Goal: Information Seeking & Learning: Learn about a topic

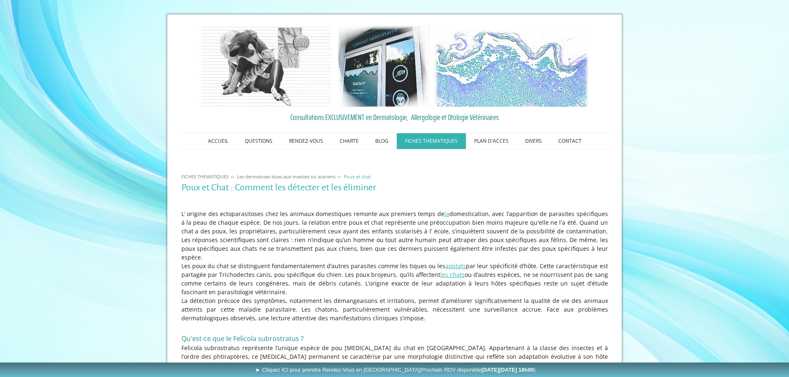
click at [332, 221] on p "L’ origine des ectoparasitoses chez les animaux domestiques remonte aux premier…" at bounding box center [394, 235] width 426 height 52
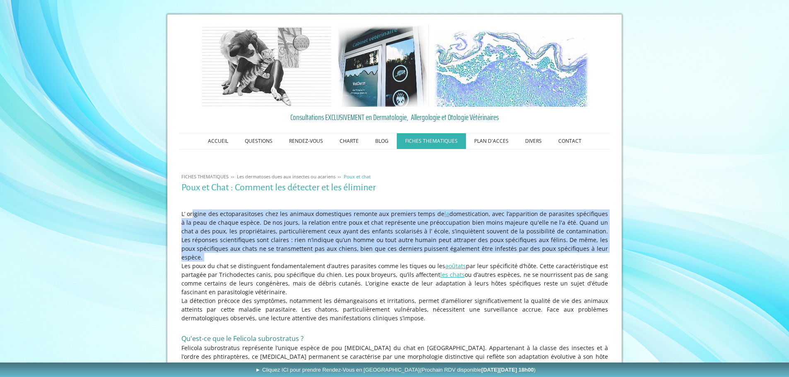
click at [332, 221] on p "L’ origine des ectoparasitoses chez les animaux domestiques remonte aux premier…" at bounding box center [394, 235] width 426 height 52
click at [333, 221] on p "L’ origine des ectoparasitoses chez les animaux domestiques remonte aux premier…" at bounding box center [394, 235] width 426 height 52
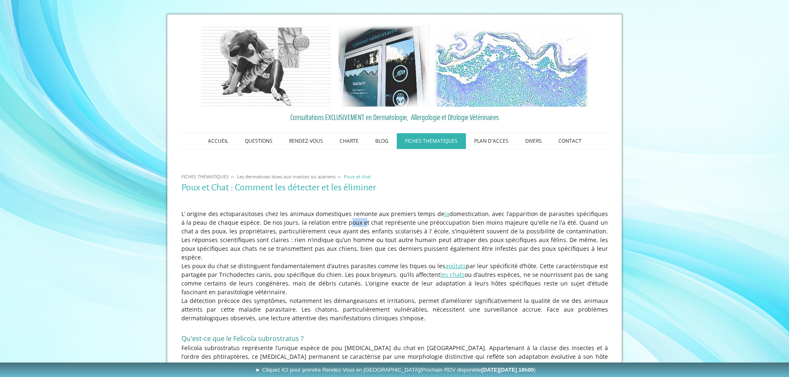
click at [333, 221] on p "L’ origine des ectoparasitoses chez les animaux domestiques remonte aux premier…" at bounding box center [394, 235] width 426 height 52
click at [396, 217] on p "L’ origine des ectoparasitoses chez les animaux domestiques remonte aux premier…" at bounding box center [394, 235] width 426 height 52
click at [413, 221] on p "L’ origine des ectoparasitoses chez les animaux domestiques remonte aux premier…" at bounding box center [394, 235] width 426 height 52
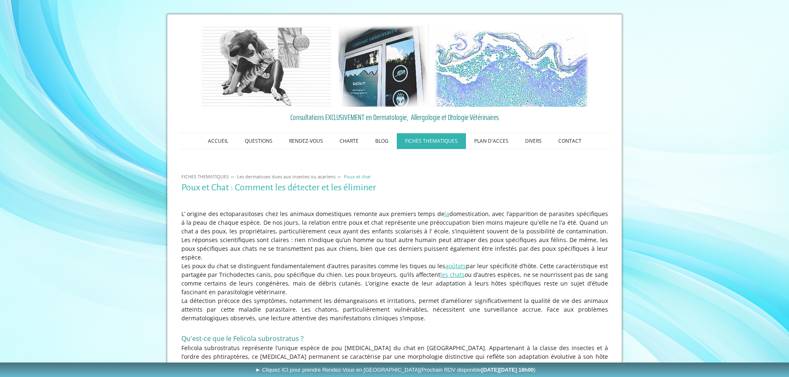
click at [473, 225] on p "L’ origine des ectoparasitoses chez les animaux domestiques remonte aux premier…" at bounding box center [394, 235] width 426 height 52
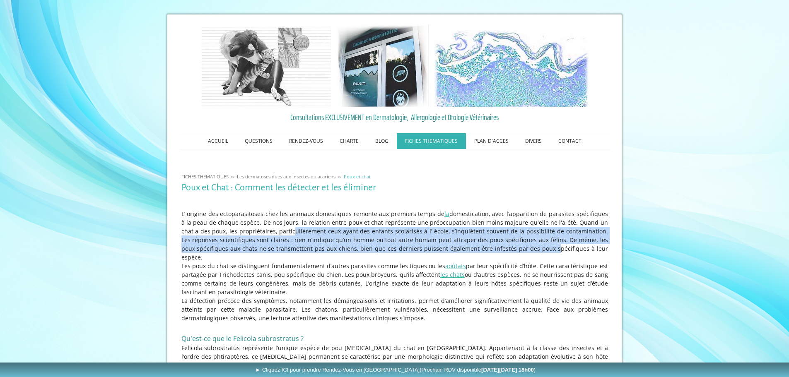
drag, startPoint x: 263, startPoint y: 231, endPoint x: 491, endPoint y: 251, distance: 229.0
click at [491, 251] on p "L’ origine des ectoparasitoses chez les animaux domestiques remonte aux premier…" at bounding box center [394, 235] width 426 height 52
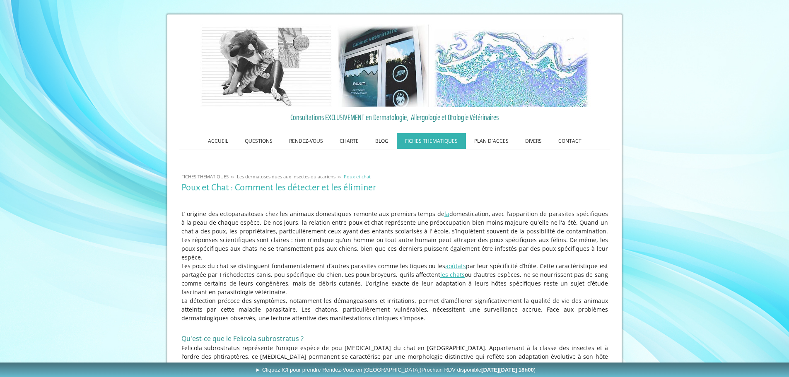
click at [306, 269] on p "Les poux du chat se distinguent fondamentalement d’autres parasites comme les t…" at bounding box center [394, 279] width 426 height 35
click at [331, 266] on p "Les poux du chat se distinguent fondamentalement d’autres parasites comme les t…" at bounding box center [394, 279] width 426 height 35
click at [230, 296] on p "La détection précoce des symptômes, notamment les démangeaisons et irritations,…" at bounding box center [394, 309] width 426 height 26
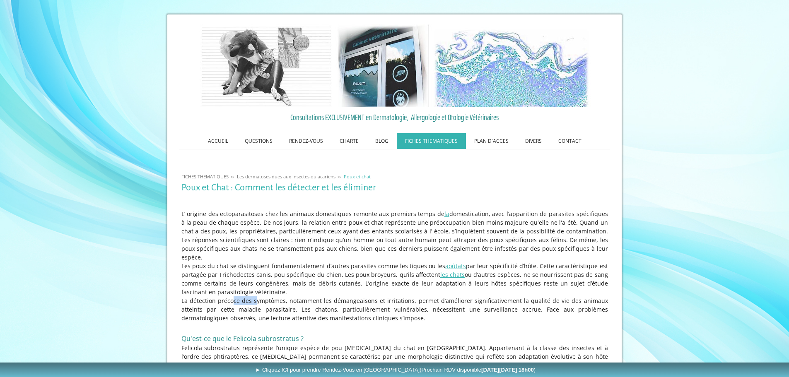
click at [230, 296] on p "La détection précoce des symptômes, notamment les démangeaisons et irritations,…" at bounding box center [394, 309] width 426 height 26
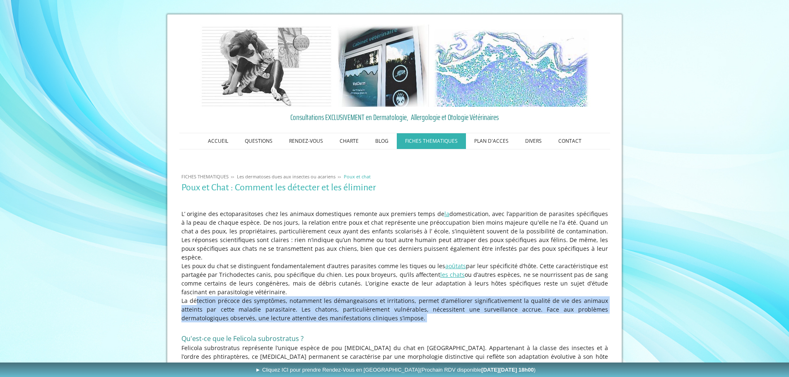
click at [230, 296] on p "La détection précoce des symptômes, notamment les démangeaisons et irritations,…" at bounding box center [394, 309] width 426 height 26
click at [439, 304] on p "La détection précoce des symptômes, notamment les démangeaisons et irritations,…" at bounding box center [394, 309] width 426 height 26
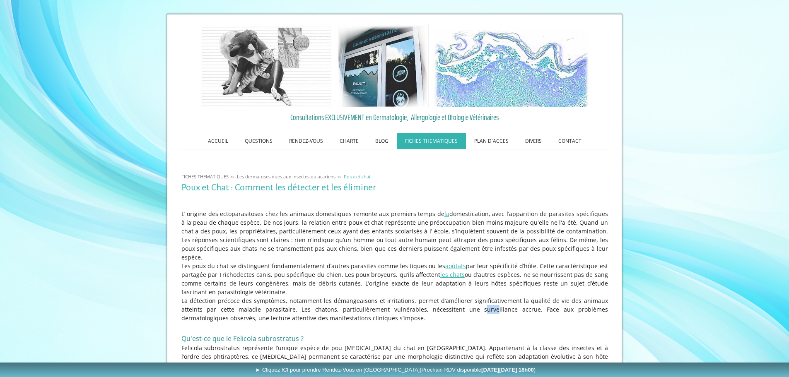
click at [439, 304] on p "La détection précoce des symptômes, notamment les démangeaisons et irritations,…" at bounding box center [394, 309] width 426 height 26
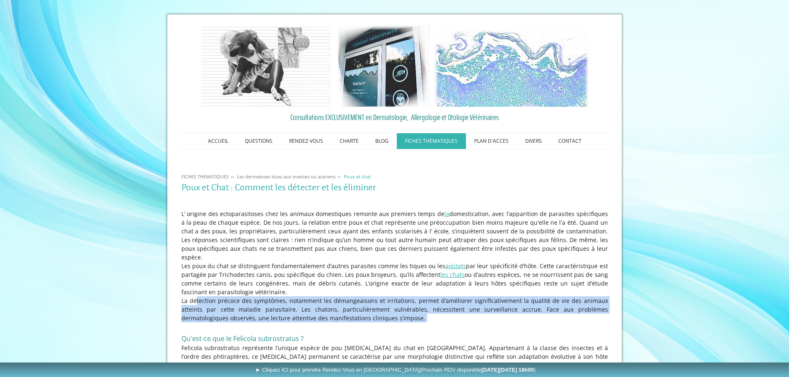
click at [439, 304] on p "La détection précoce des symptômes, notamment les démangeaisons et irritations,…" at bounding box center [394, 309] width 426 height 26
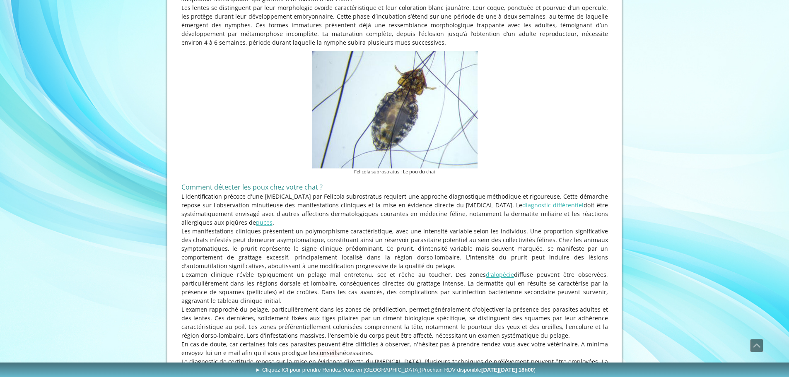
scroll to position [497, 0]
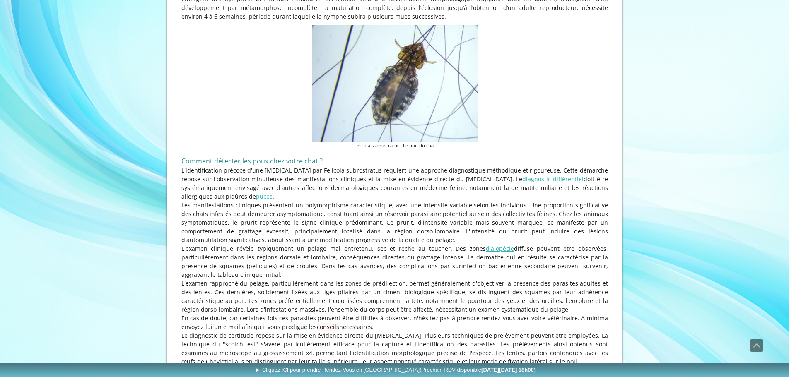
click at [367, 173] on p "L'identification précoce d'une [MEDICAL_DATA] par Felicola subrostratus requier…" at bounding box center [394, 183] width 426 height 35
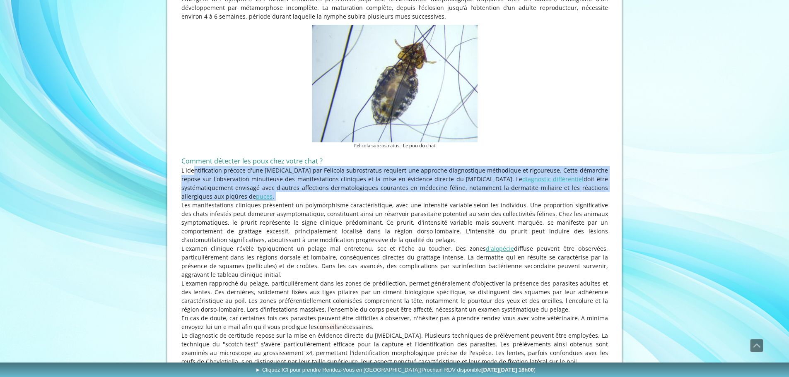
click at [367, 173] on p "L'identification précoce d'une [MEDICAL_DATA] par Felicola subrostratus requier…" at bounding box center [394, 183] width 426 height 35
click at [373, 178] on p "L'identification précoce d'une [MEDICAL_DATA] par Felicola subrostratus requier…" at bounding box center [394, 183] width 426 height 35
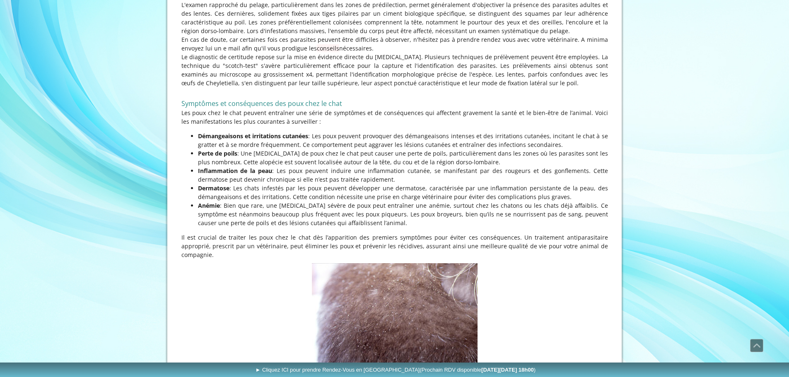
scroll to position [828, 0]
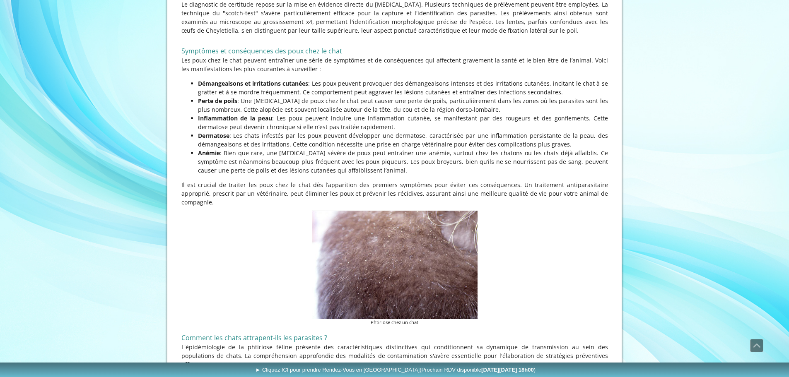
click at [350, 149] on p "Anémie : Bien que rare, une [MEDICAL_DATA] sévère de poux peut entraîner une an…" at bounding box center [403, 162] width 410 height 26
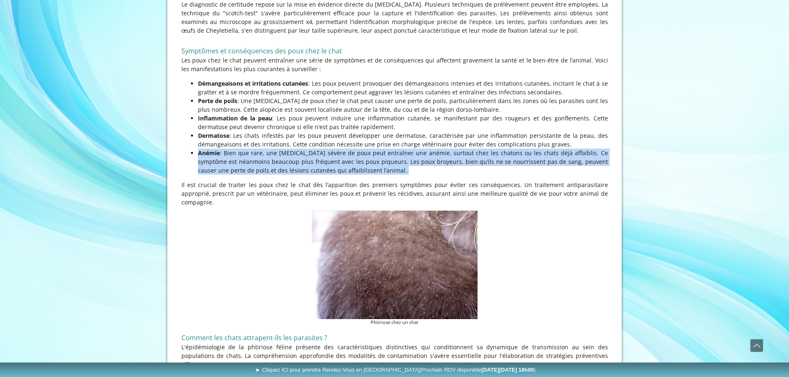
click at [350, 149] on p "Anémie : Bien que rare, une [MEDICAL_DATA] sévère de poux peut entraîner une an…" at bounding box center [403, 162] width 410 height 26
click at [364, 153] on p "Anémie : Bien que rare, une [MEDICAL_DATA] sévère de poux peut entraîner une an…" at bounding box center [403, 162] width 410 height 26
click at [413, 157] on p "Anémie : Bien que rare, une [MEDICAL_DATA] sévère de poux peut entraîner une an…" at bounding box center [403, 162] width 410 height 26
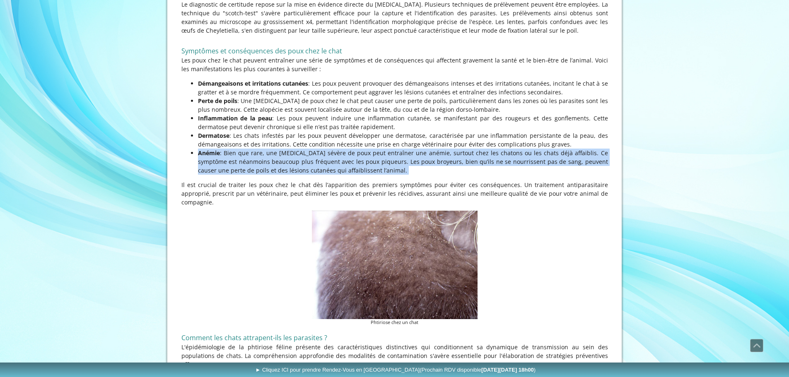
click at [399, 155] on p "Anémie : Bien que rare, une [MEDICAL_DATA] sévère de poux peut entraîner une an…" at bounding box center [403, 162] width 410 height 26
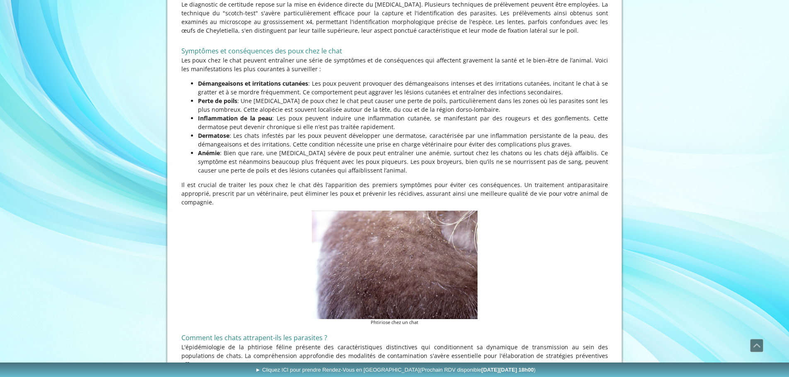
click at [345, 180] on p "Il est crucial de traiter les poux chez le chat dès l’apparition des premiers s…" at bounding box center [394, 193] width 426 height 26
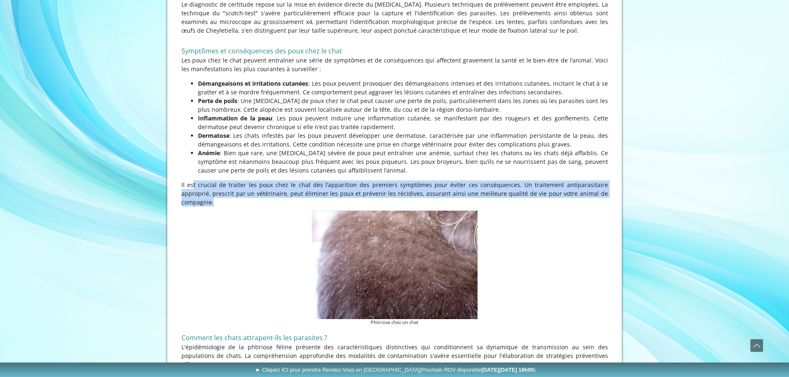
click at [345, 180] on p "Il est crucial de traiter les poux chez le chat dès l’apparition des premiers s…" at bounding box center [394, 193] width 426 height 26
click at [342, 180] on p "Il est crucial de traiter les poux chez le chat dès l’apparition des premiers s…" at bounding box center [394, 193] width 426 height 26
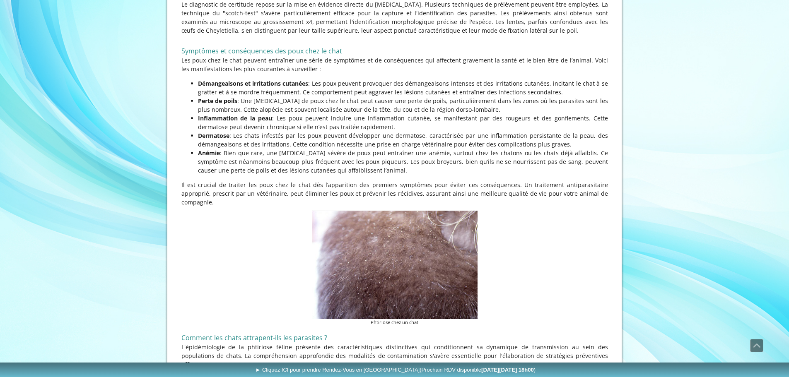
click at [295, 181] on p "Il est crucial de traiter les poux chez le chat dès l’apparition des premiers s…" at bounding box center [394, 193] width 426 height 26
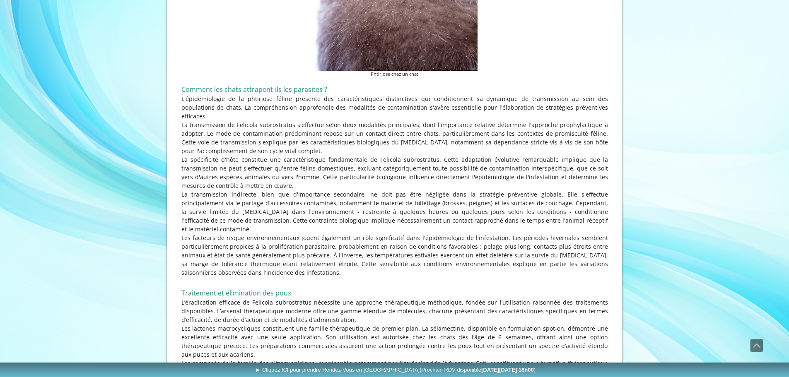
scroll to position [1242, 0]
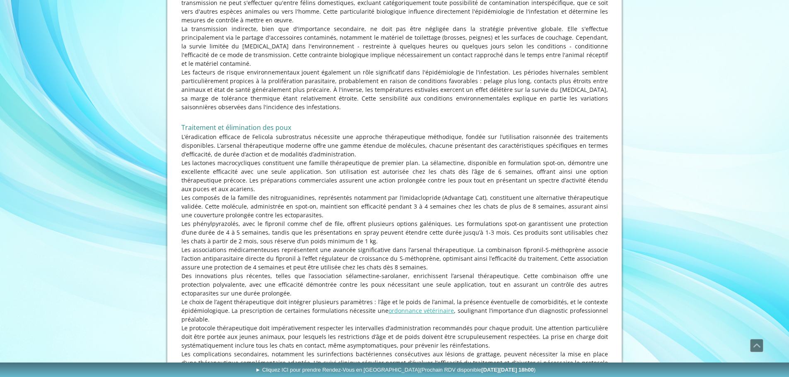
click at [286, 132] on p "L’éradication efficace de Felicola subrostratus nécessite une approche thérapeu…" at bounding box center [394, 145] width 426 height 26
click at [295, 132] on p "L’éradication efficace de Felicola subrostratus nécessite une approche thérapeu…" at bounding box center [394, 145] width 426 height 26
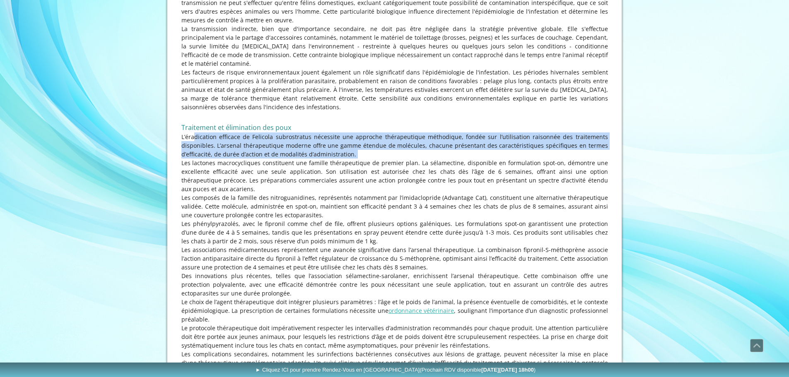
click at [295, 132] on p "L’éradication efficace de Felicola subrostratus nécessite une approche thérapeu…" at bounding box center [394, 145] width 426 height 26
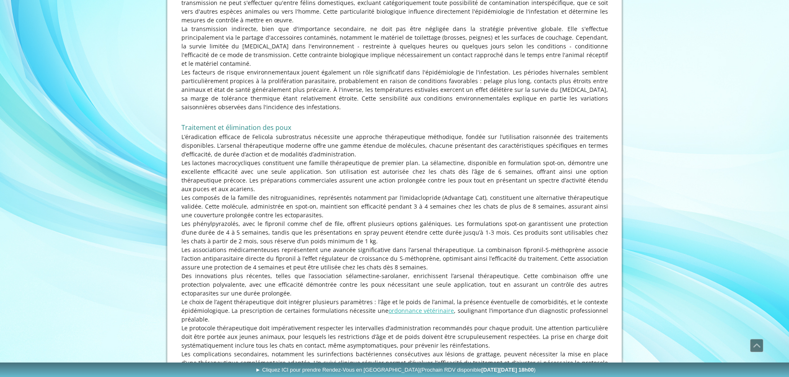
click at [236, 159] on p "Les lactones macrocycliques constituent une famille thérapeutique de premier pl…" at bounding box center [394, 176] width 426 height 35
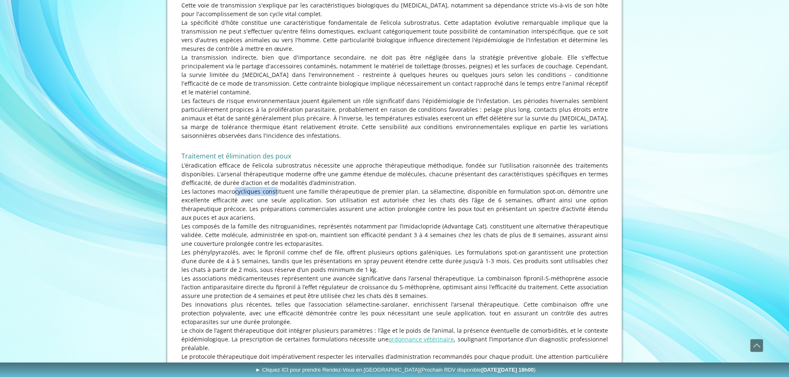
scroll to position [1201, 0]
